Goal: Submit feedback/report problem

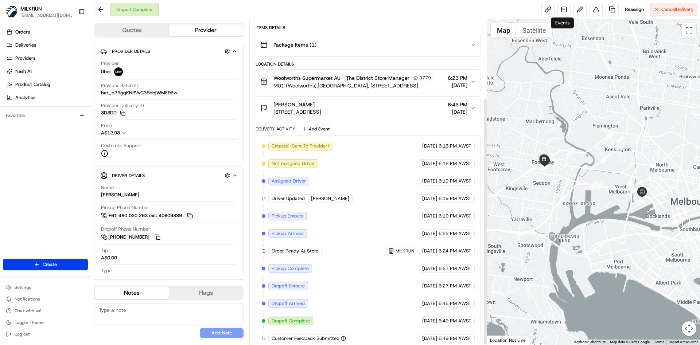
scroll to position [103, 0]
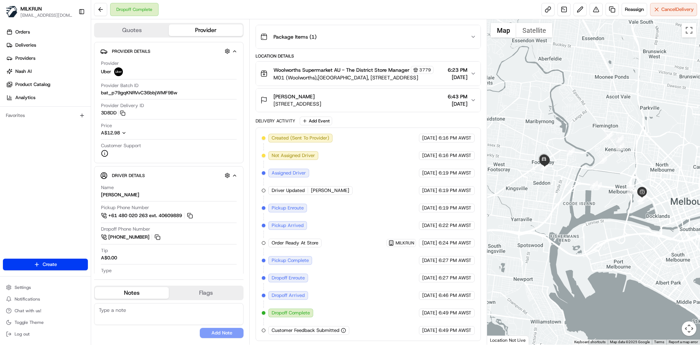
drag, startPoint x: 591, startPoint y: 22, endPoint x: 566, endPoint y: 64, distance: 49.2
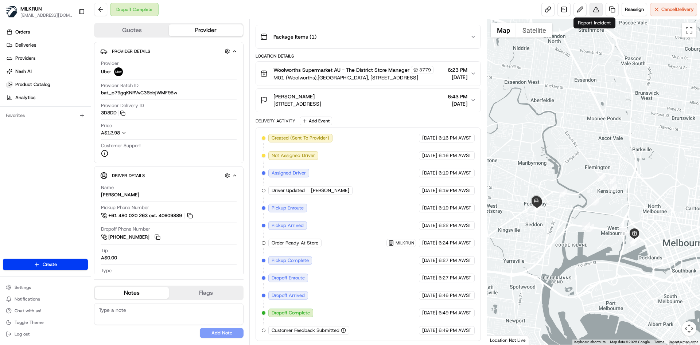
click at [592, 9] on button at bounding box center [595, 9] width 13 height 13
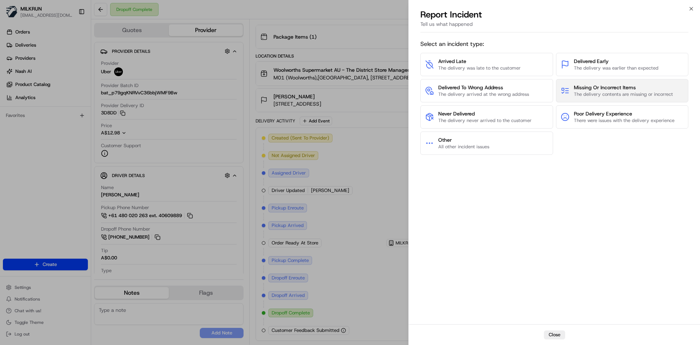
click at [607, 95] on span "The delivery contents are missing or incorrect" at bounding box center [623, 94] width 99 height 7
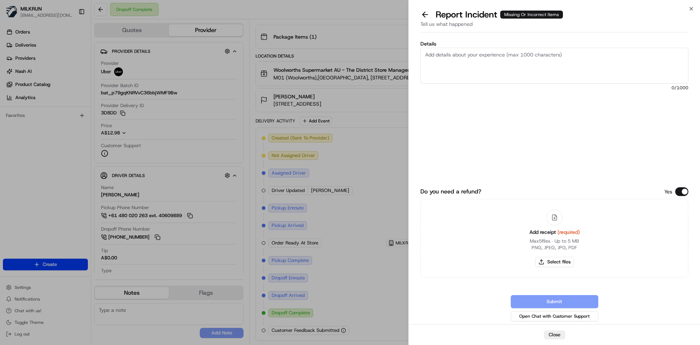
click at [547, 267] on div "Add receipt (required) Max 5 files ∙ Up to 5 MB PNG, JPEG, JPG, PDF Select files" at bounding box center [554, 238] width 62 height 66
click at [549, 262] on button "Select files" at bounding box center [554, 262] width 39 height 10
type input "C:\fakepath\[PERSON_NAME]png"
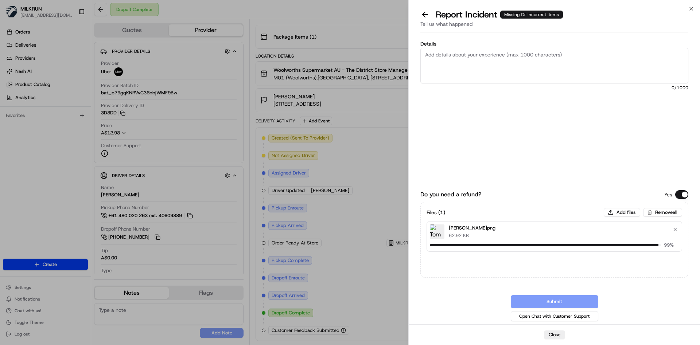
click at [461, 56] on textarea "Details" at bounding box center [554, 66] width 268 height 36
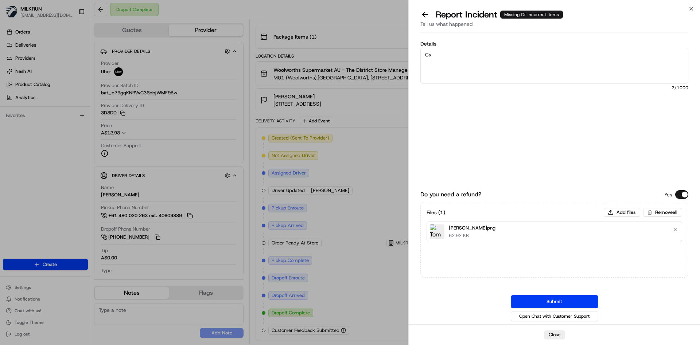
type textarea "C"
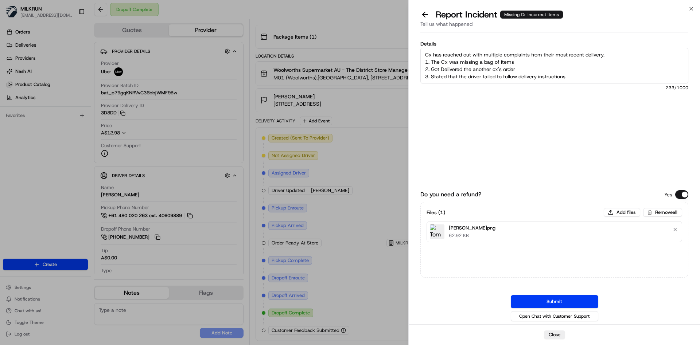
scroll to position [26, 0]
click at [551, 54] on textarea "Hi Team, Cx has reached out with multiple complaints from their most recent del…" at bounding box center [554, 66] width 268 height 36
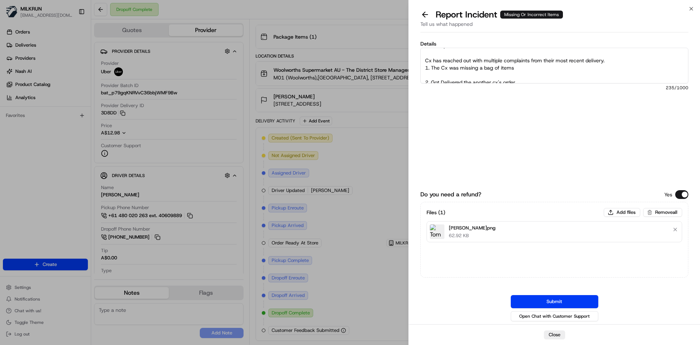
scroll to position [0, 0]
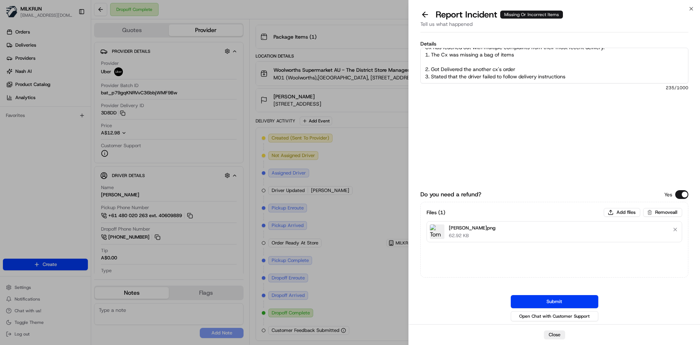
paste textarea "Barilla Pasta Gluten Free Spaghetti 340g - $4.9 Macro Free Range Chicken Thigh …"
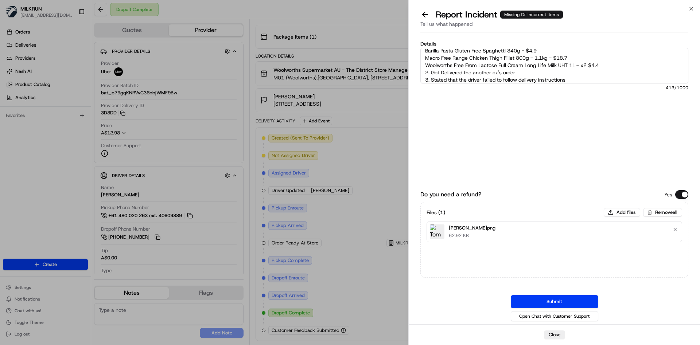
click at [424, 75] on textarea "Hi Team, Cx has reached out with multiple complaints from their most recent del…" at bounding box center [554, 66] width 268 height 36
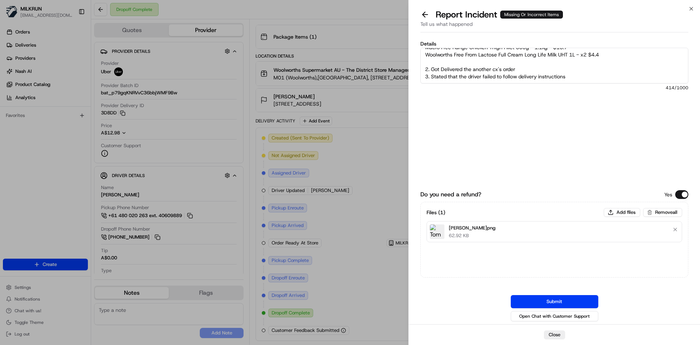
scroll to position [47, 0]
click at [581, 51] on textarea "Hi Team, Cx has reached out with multiple complaints from their most recent del…" at bounding box center [554, 66] width 268 height 36
click at [512, 76] on textarea "Hi Team, Cx has reached out with multiple complaints from their most recent del…" at bounding box center [554, 66] width 268 height 36
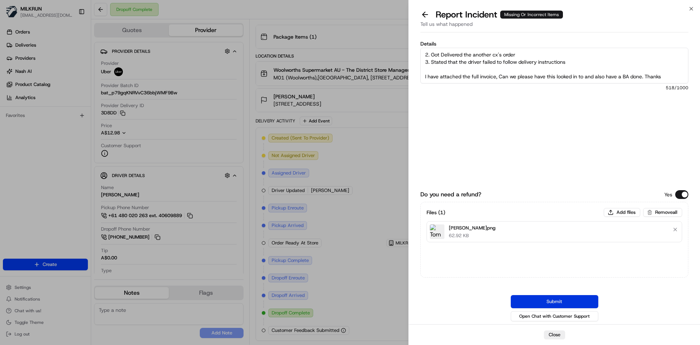
type textarea "Hi Team, Cx has reached out with multiple complaints from their most recent del…"
click at [565, 300] on button "Submit" at bounding box center [554, 301] width 87 height 13
